Goal: Information Seeking & Learning: Learn about a topic

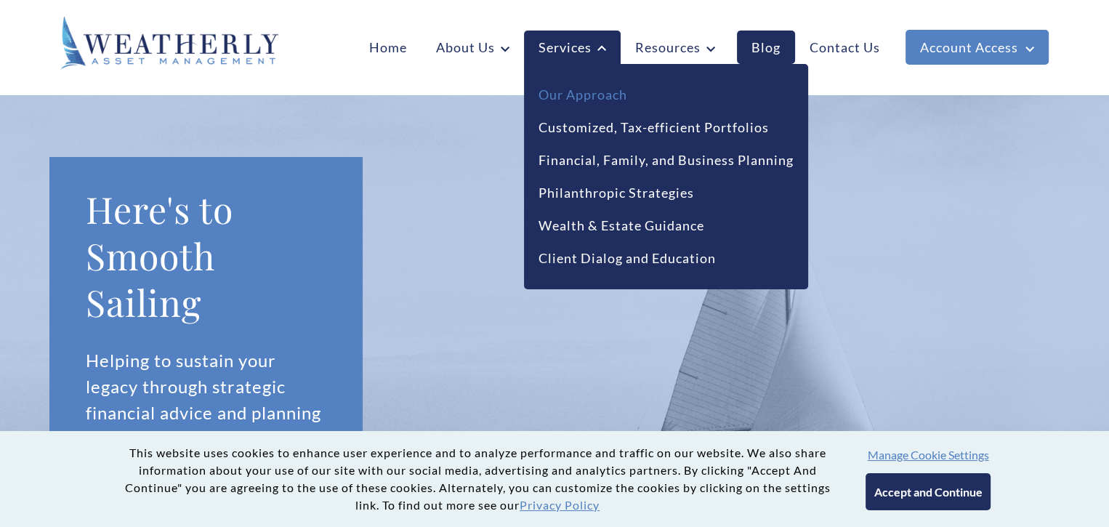
click at [583, 94] on link "Our Approach" at bounding box center [582, 95] width 89 height 20
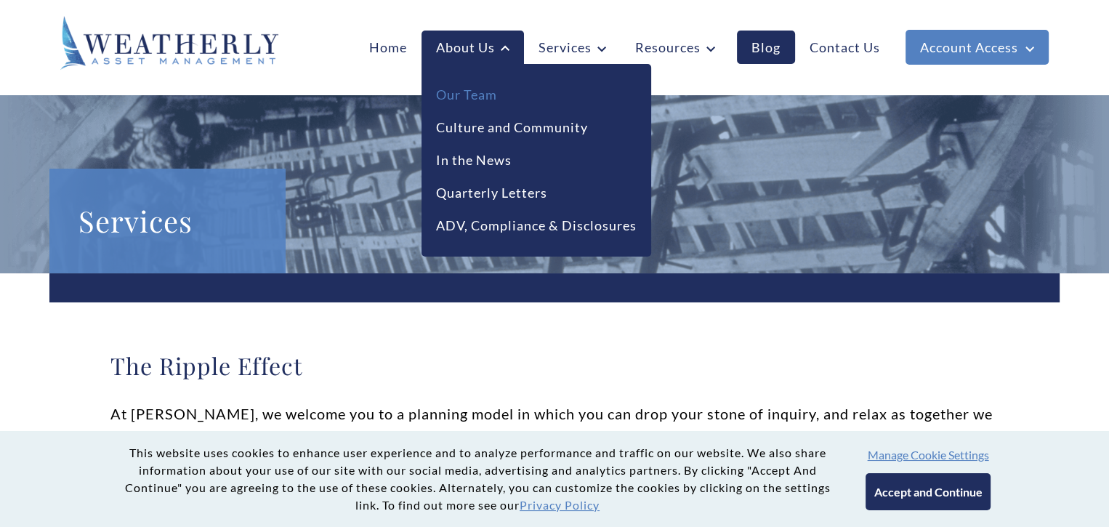
click at [465, 94] on link "Our Team" at bounding box center [466, 95] width 61 height 20
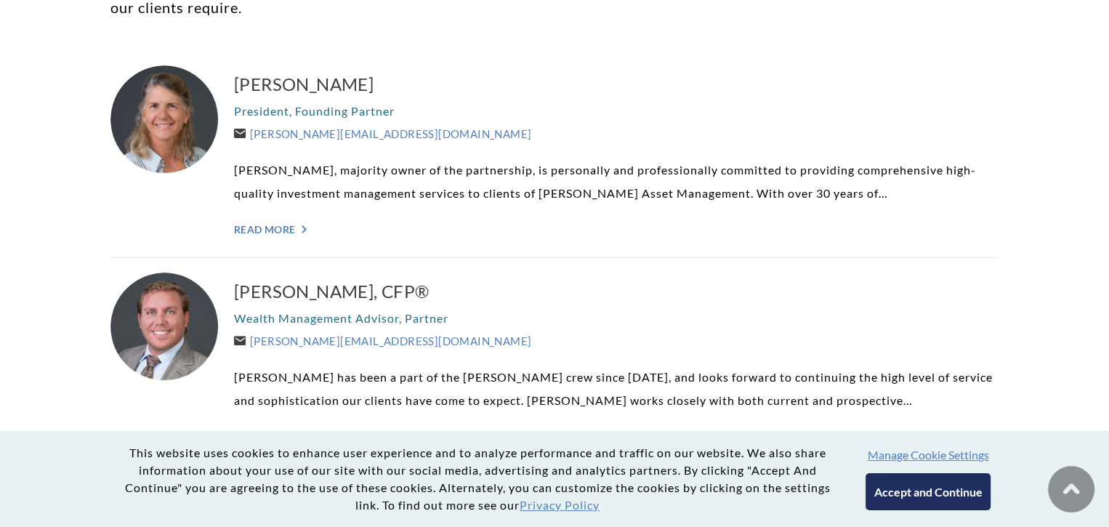
scroll to position [436, 0]
click at [264, 230] on link "Read More ">" at bounding box center [616, 228] width 764 height 12
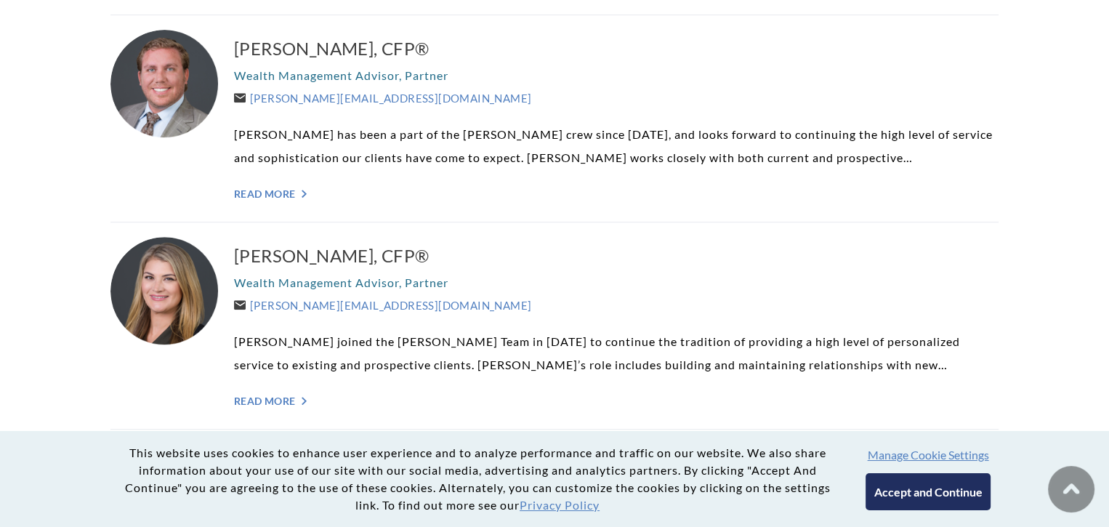
scroll to position [727, 0]
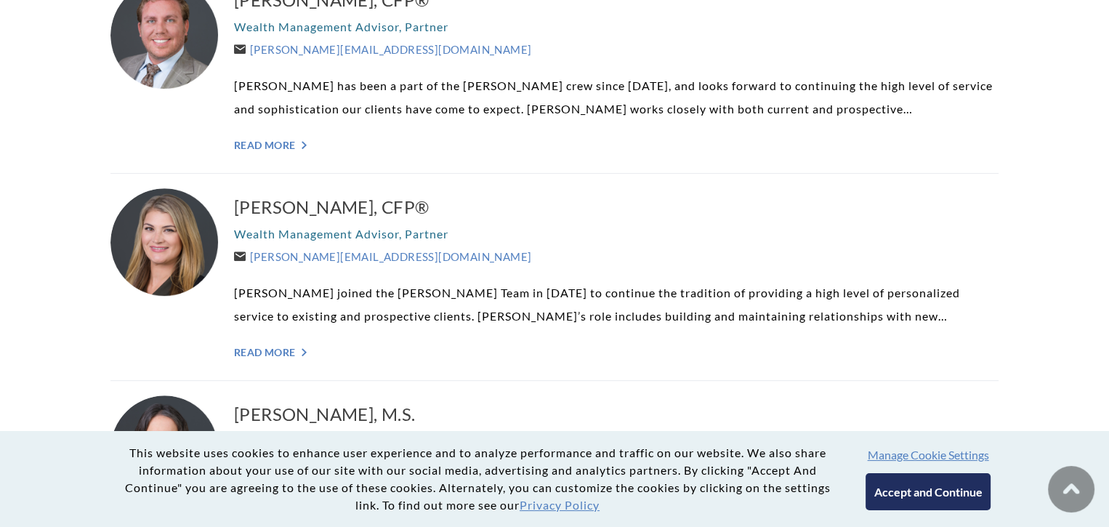
click at [984, 490] on button "Accept and Continue" at bounding box center [927, 491] width 124 height 37
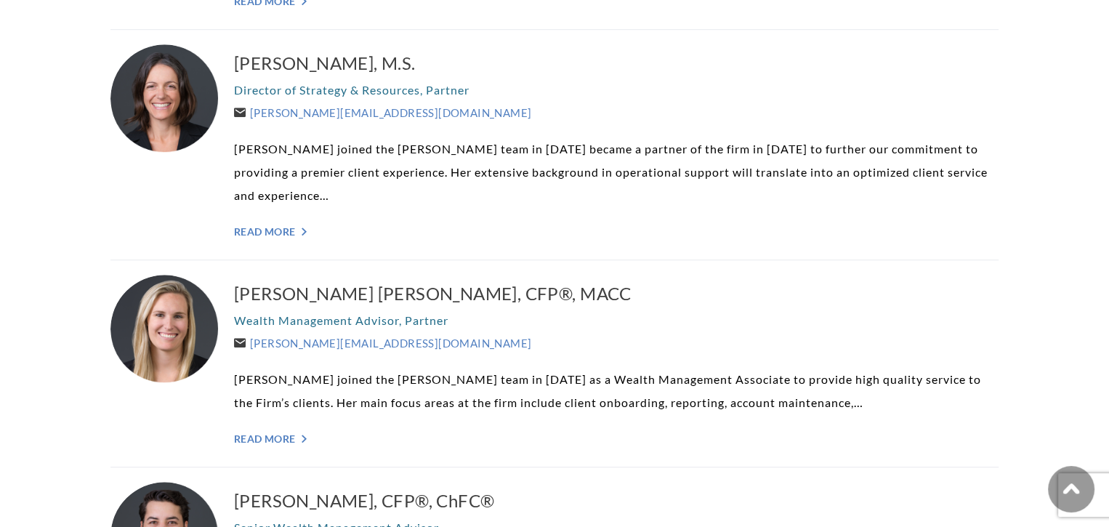
scroll to position [1090, 0]
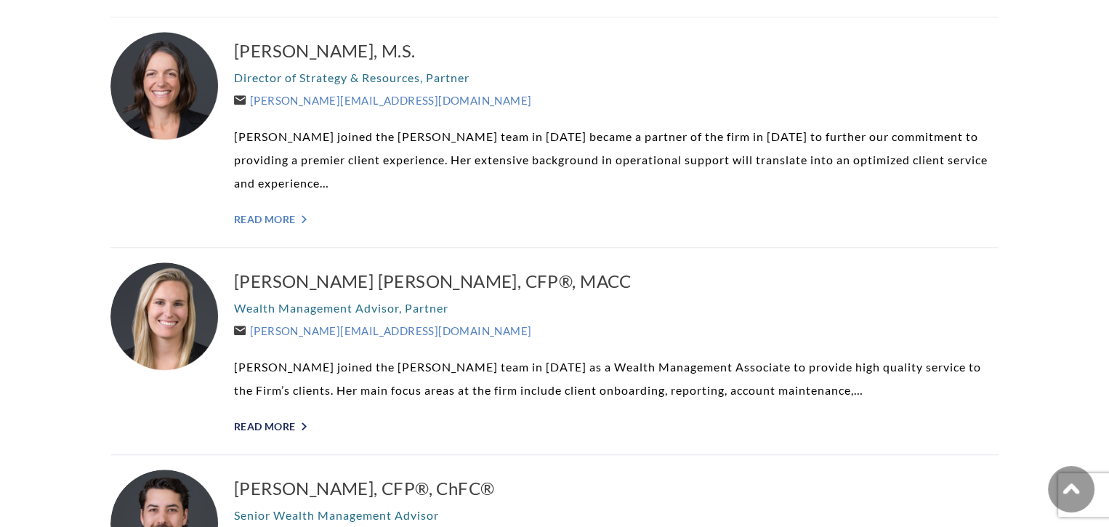
click at [297, 424] on link "Read More ">" at bounding box center [616, 426] width 764 height 12
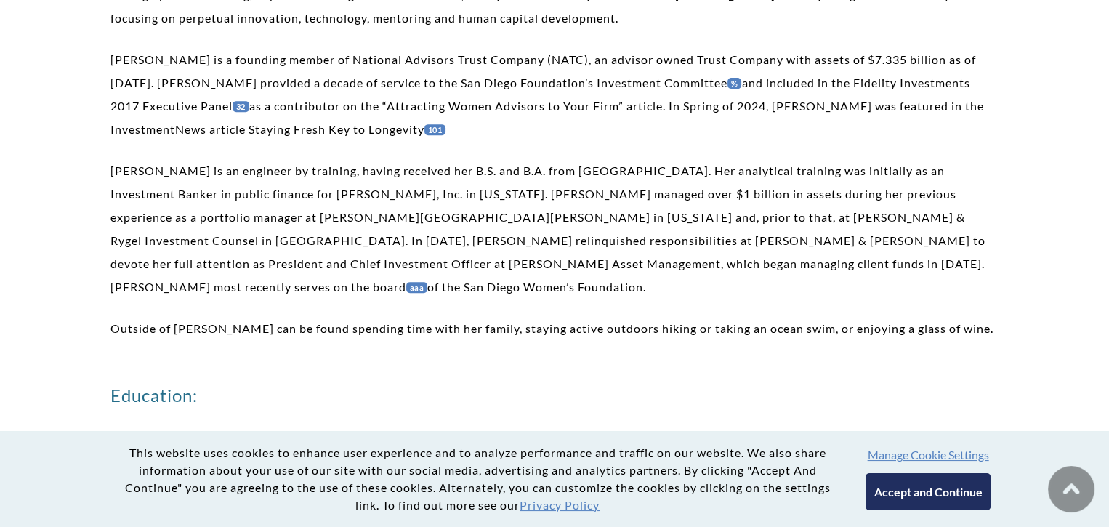
scroll to position [654, 0]
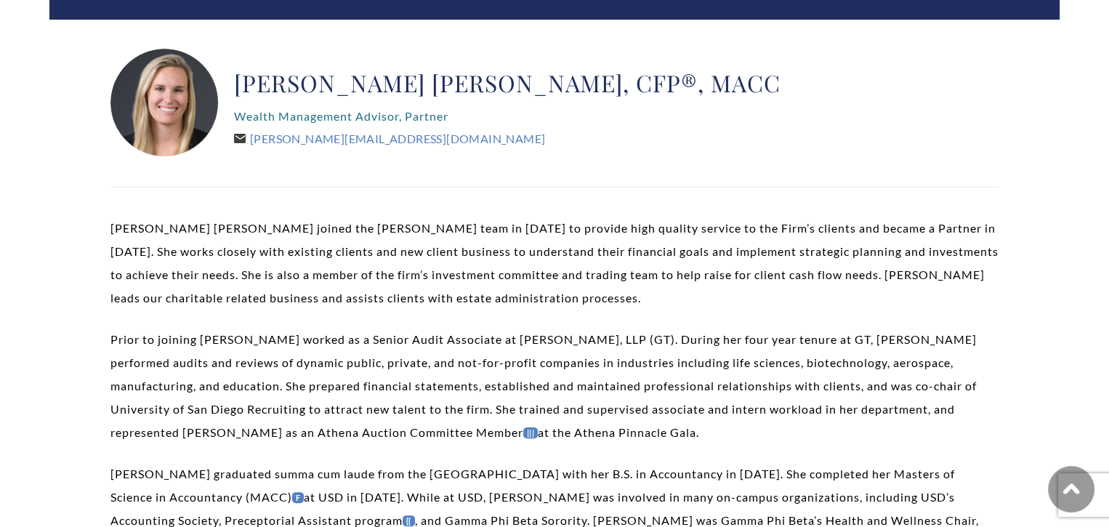
scroll to position [291, 0]
